Goal: Complete application form: Complete application form

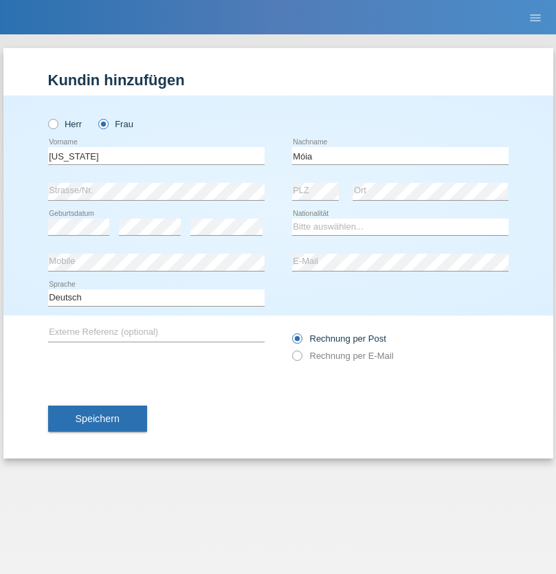
type input "Móia"
select select "PT"
select select "C"
select select "21"
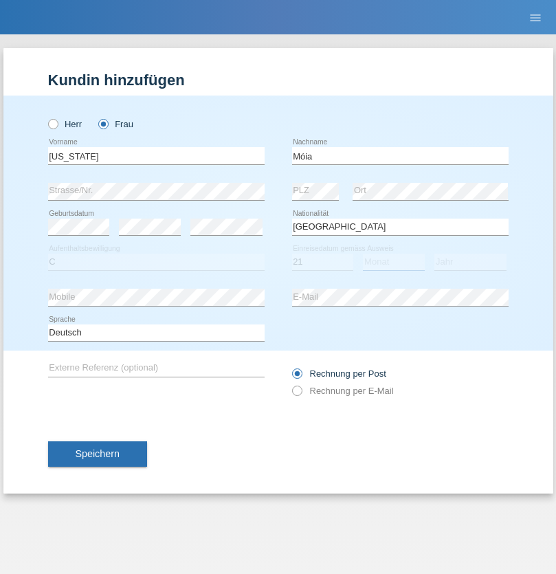
select select "07"
select select "2021"
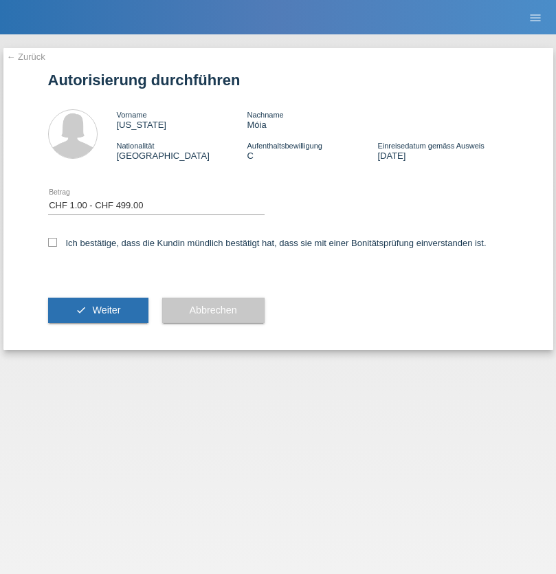
select select "1"
checkbox input "true"
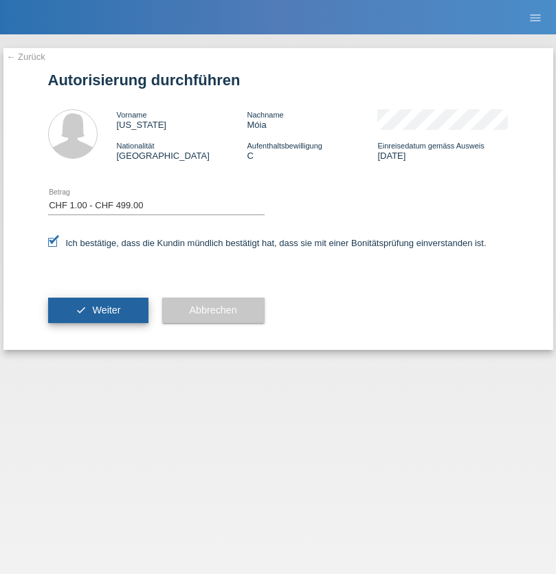
click at [98, 310] on span "Weiter" at bounding box center [106, 309] width 28 height 11
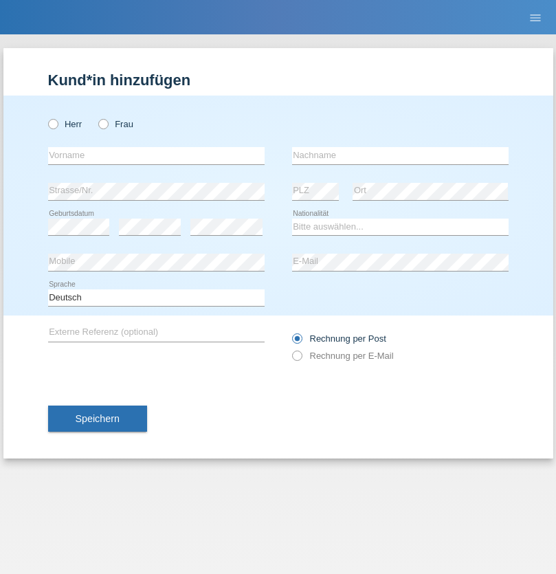
radio input "true"
click at [156, 155] on input "text" at bounding box center [156, 155] width 216 height 17
type input "[PERSON_NAME]"
click at [400, 155] on input "text" at bounding box center [400, 155] width 216 height 17
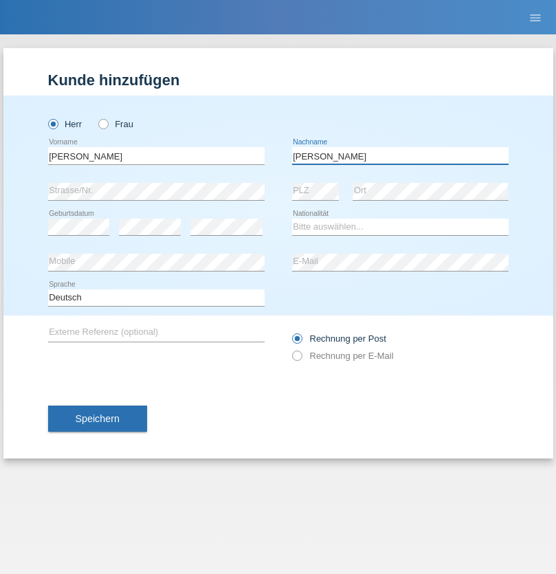
type input "[PERSON_NAME]"
select select "CH"
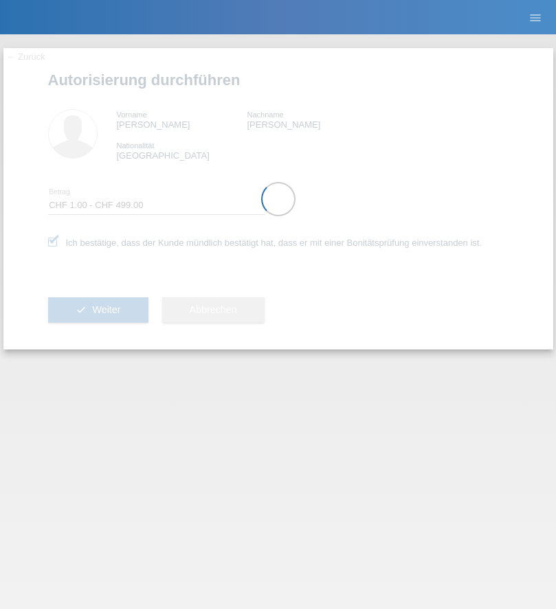
select select "1"
